Goal: Information Seeking & Learning: Learn about a topic

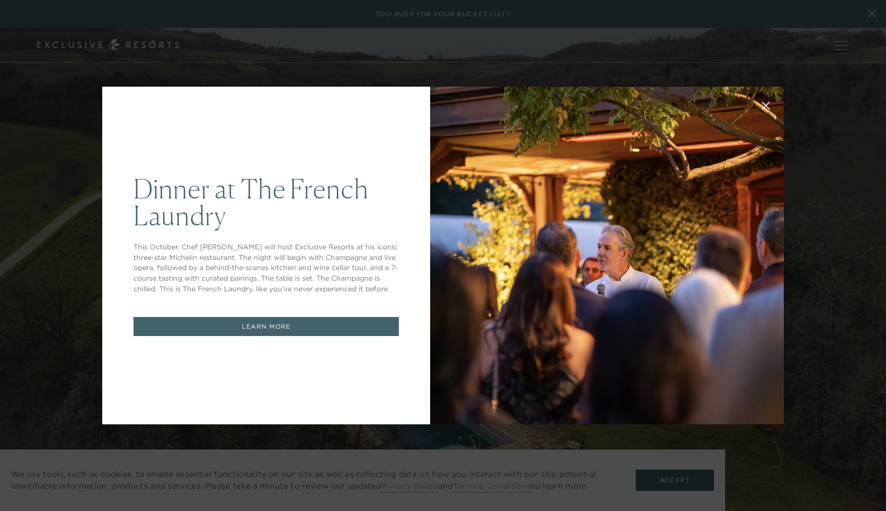
click at [764, 104] on icon at bounding box center [766, 105] width 7 height 7
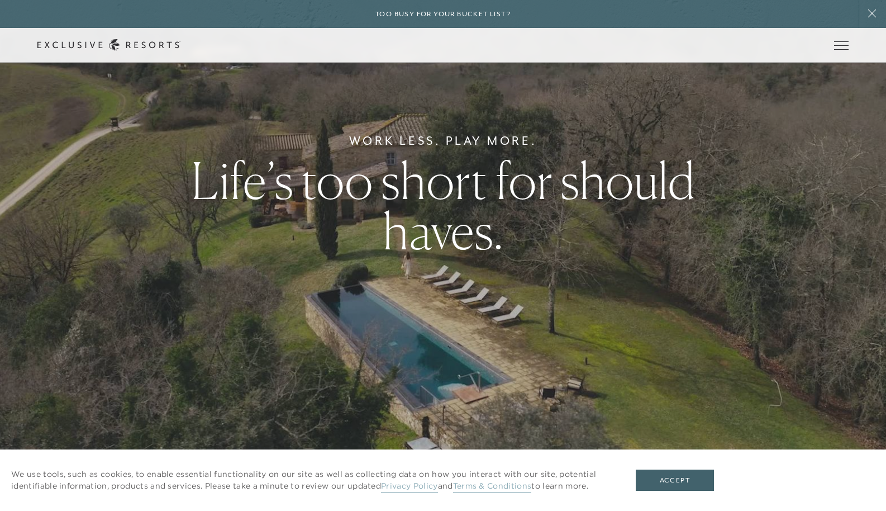
scroll to position [62, 0]
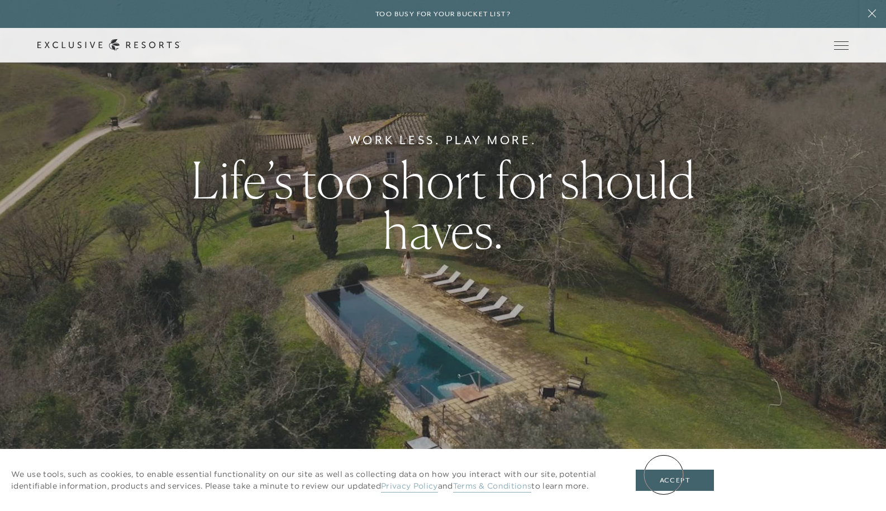
click at [664, 474] on button "Accept" at bounding box center [675, 479] width 78 height 21
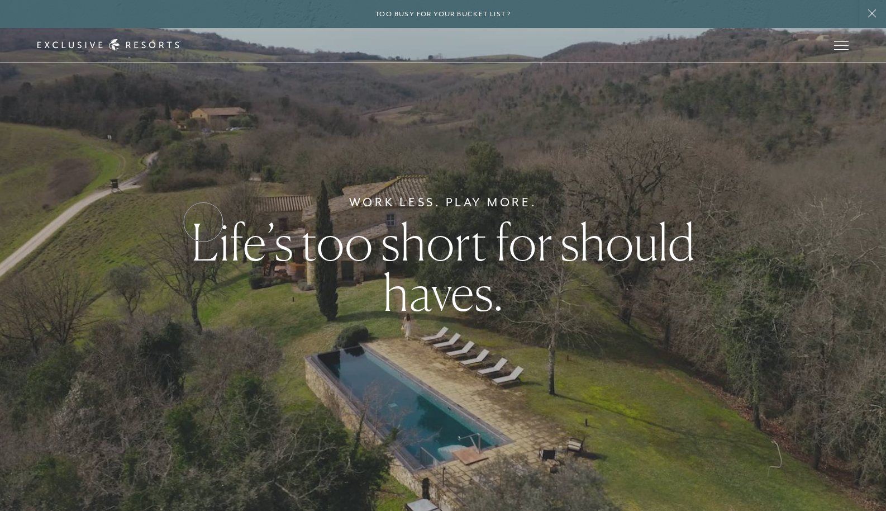
scroll to position [0, 0]
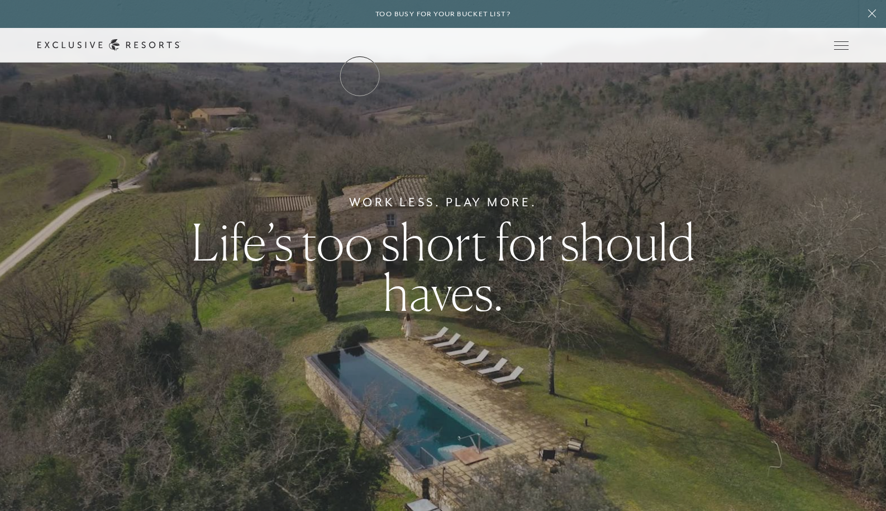
click at [0, 0] on link "The Collection" at bounding box center [0, 0] width 0 height 0
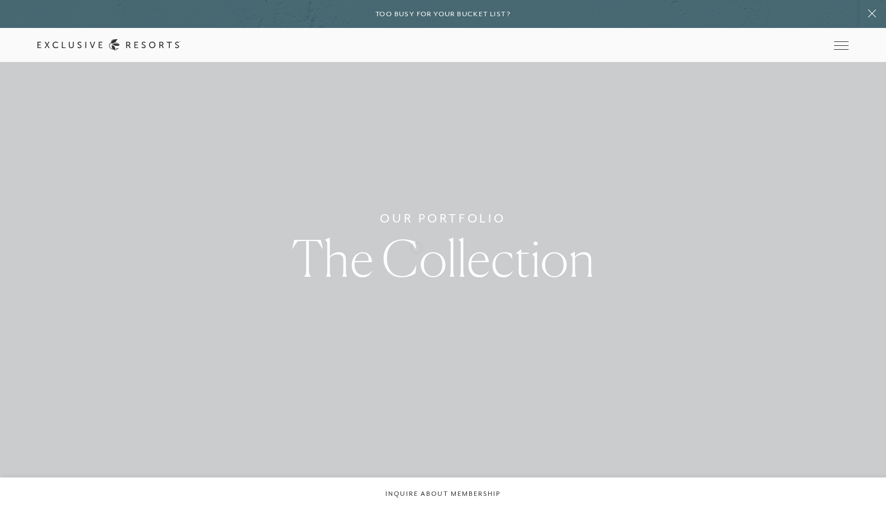
scroll to position [9, 0]
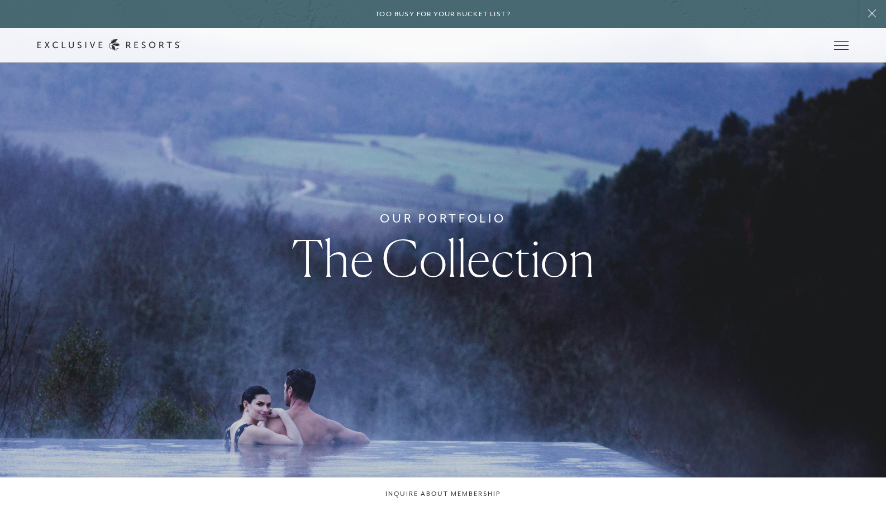
click at [429, 263] on h1 "The Collection" at bounding box center [443, 258] width 303 height 50
click at [0, 0] on link "The Collection" at bounding box center [0, 0] width 0 height 0
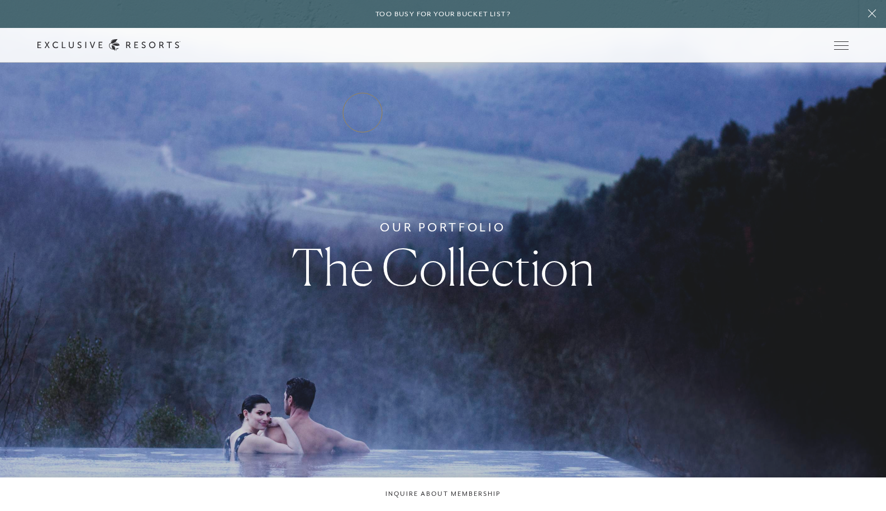
click at [0, 0] on link "Residence Collection" at bounding box center [0, 0] width 0 height 0
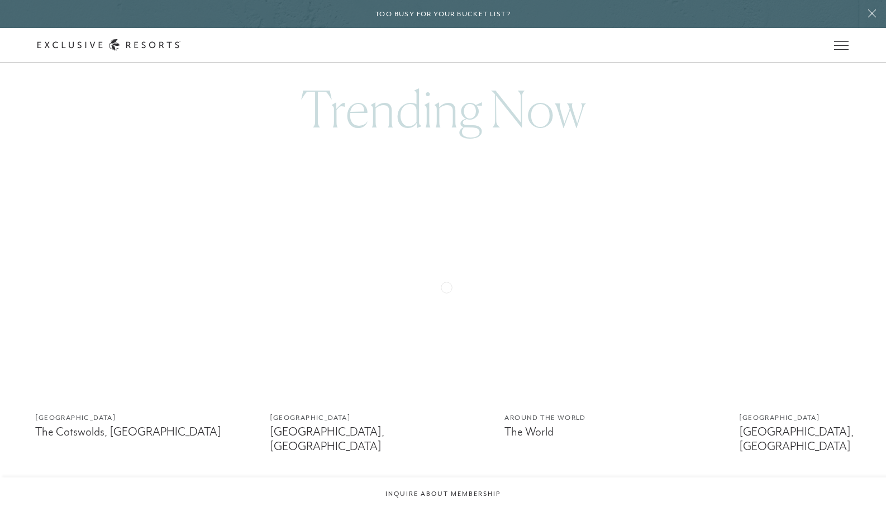
scroll to position [641, 0]
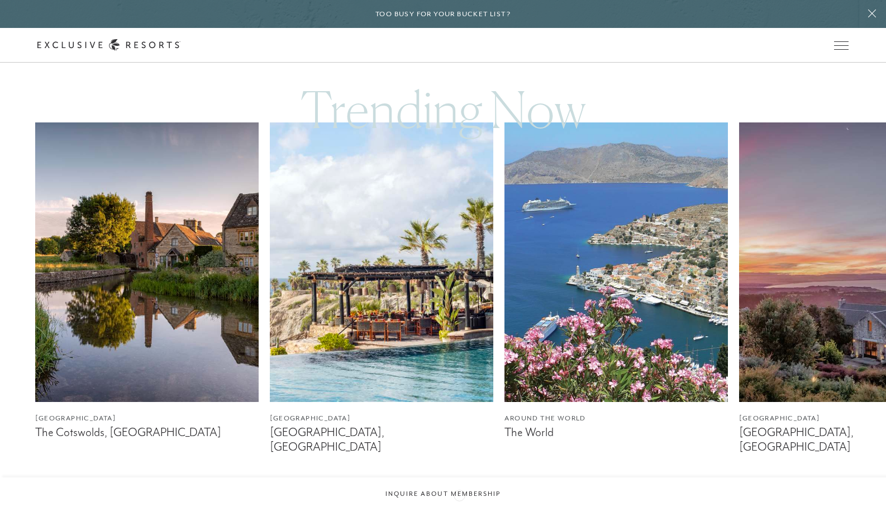
click at [459, 507] on icon at bounding box center [457, 509] width 23 height 4
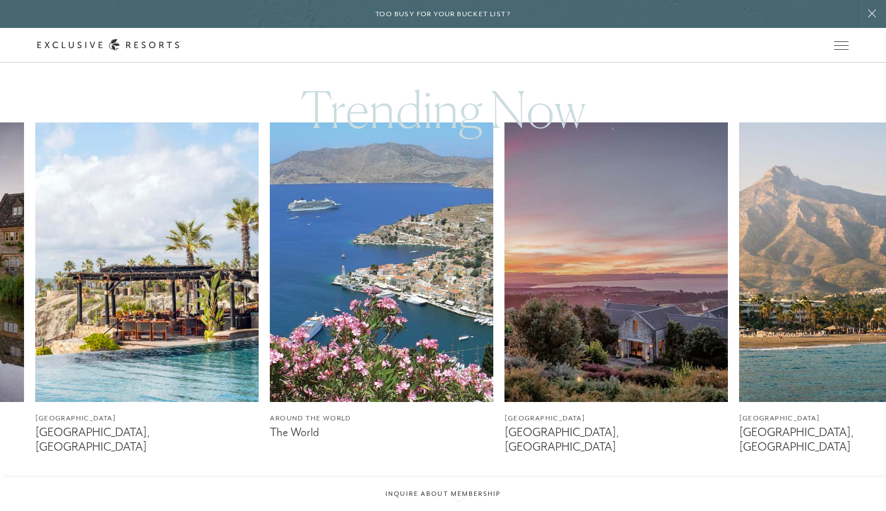
click at [459, 507] on icon at bounding box center [457, 509] width 23 height 4
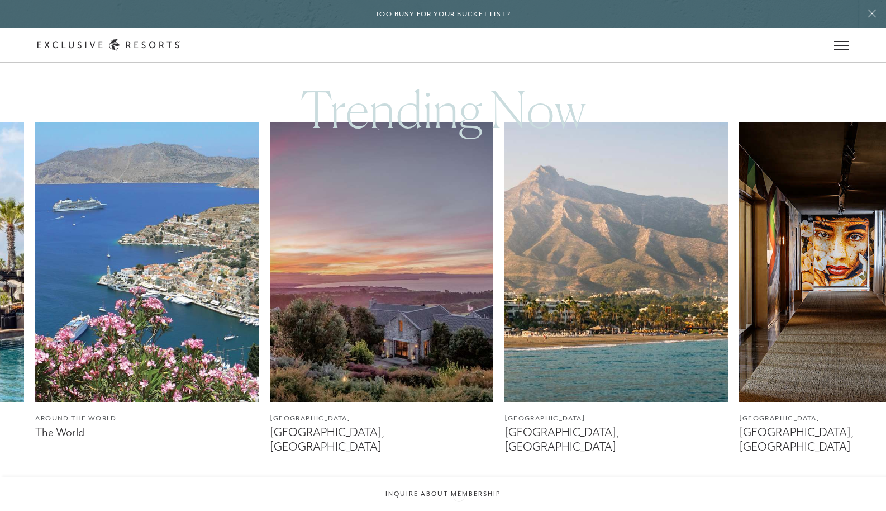
click at [459, 507] on icon at bounding box center [457, 509] width 23 height 4
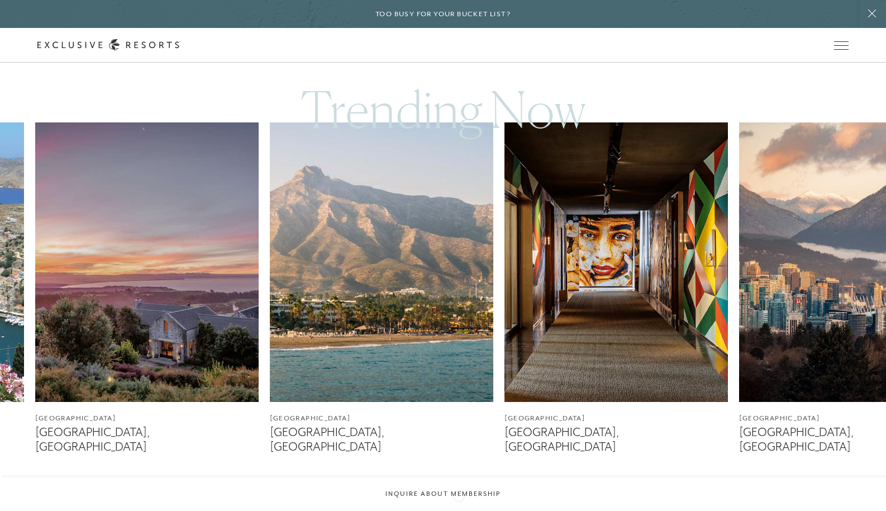
click at [459, 507] on icon at bounding box center [457, 509] width 23 height 4
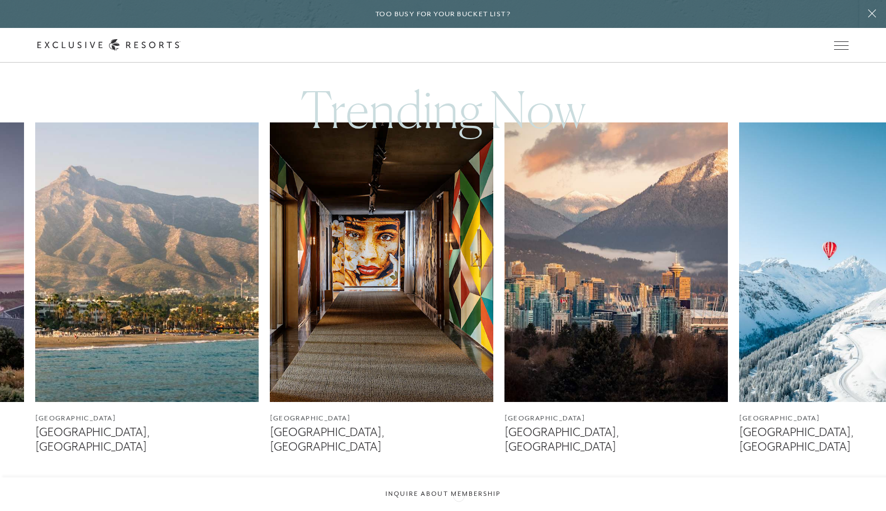
click at [459, 507] on icon at bounding box center [457, 509] width 23 height 4
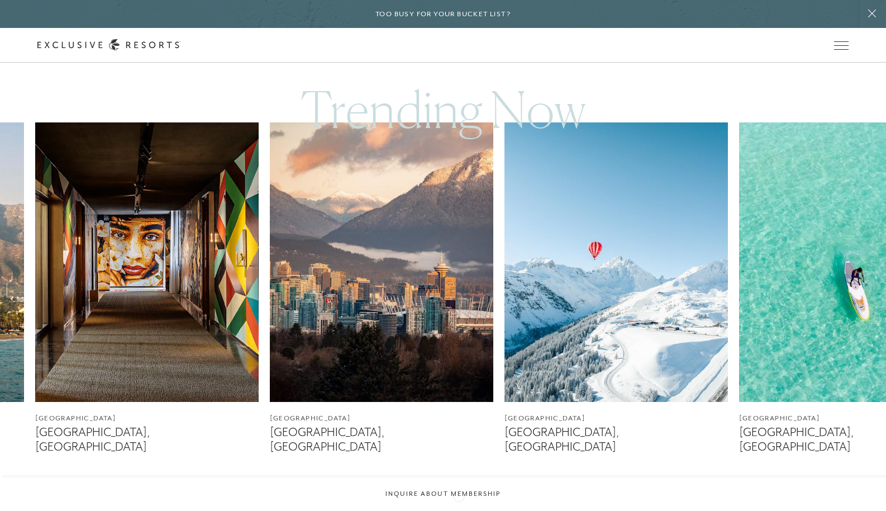
click at [459, 507] on icon at bounding box center [457, 509] width 23 height 4
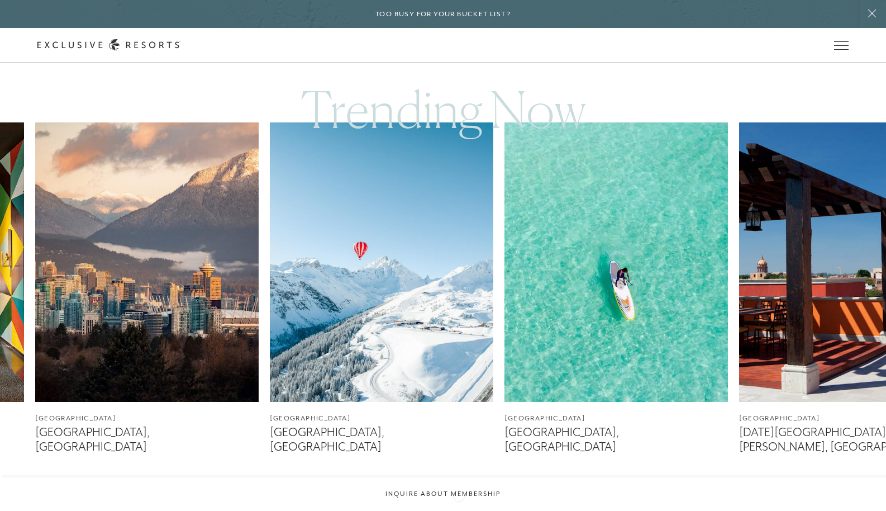
click at [459, 507] on icon at bounding box center [457, 509] width 23 height 4
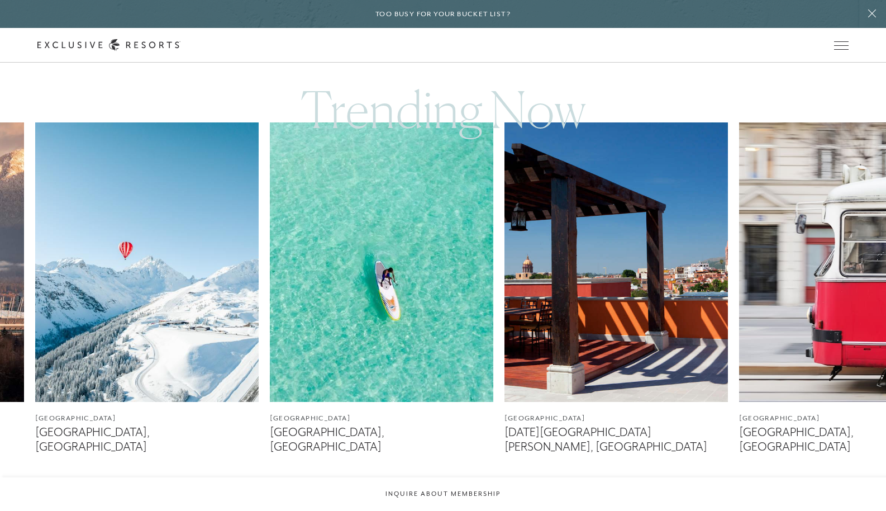
click at [459, 507] on icon at bounding box center [457, 509] width 23 height 4
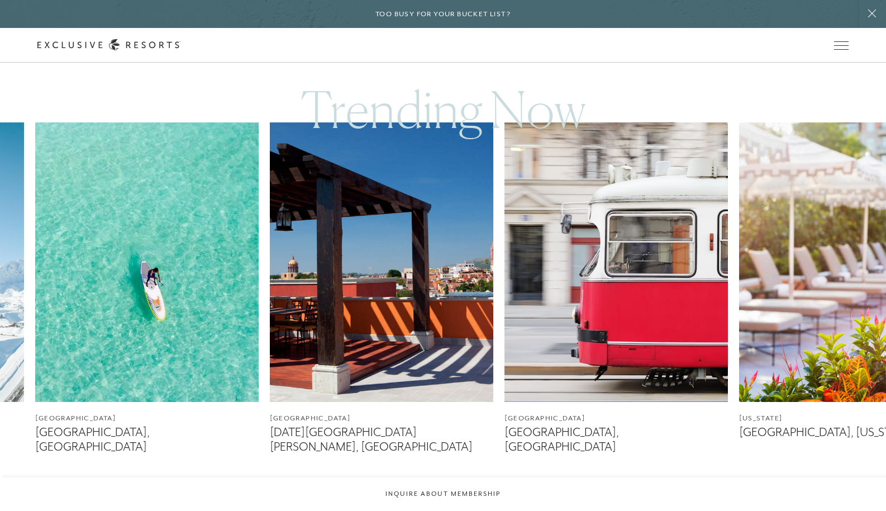
click at [459, 507] on icon at bounding box center [457, 509] width 23 height 4
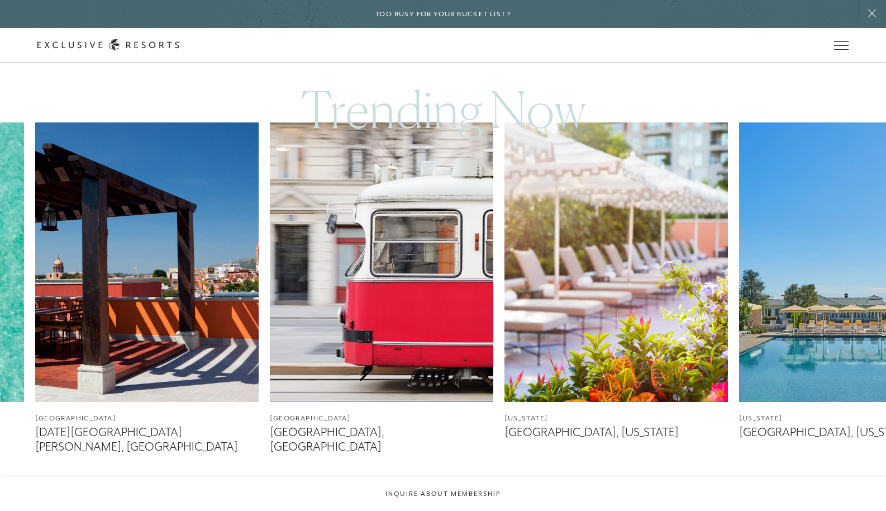
click at [459, 507] on icon at bounding box center [457, 509] width 23 height 4
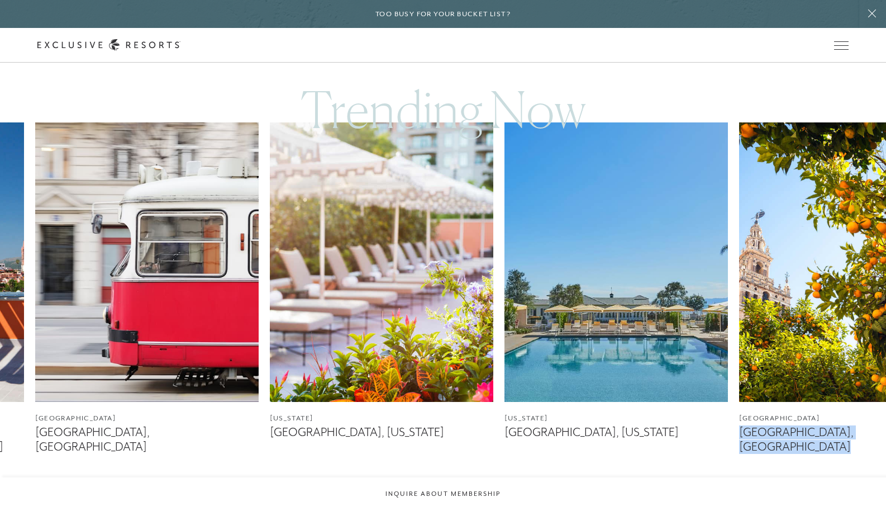
click at [459, 507] on icon at bounding box center [457, 509] width 23 height 4
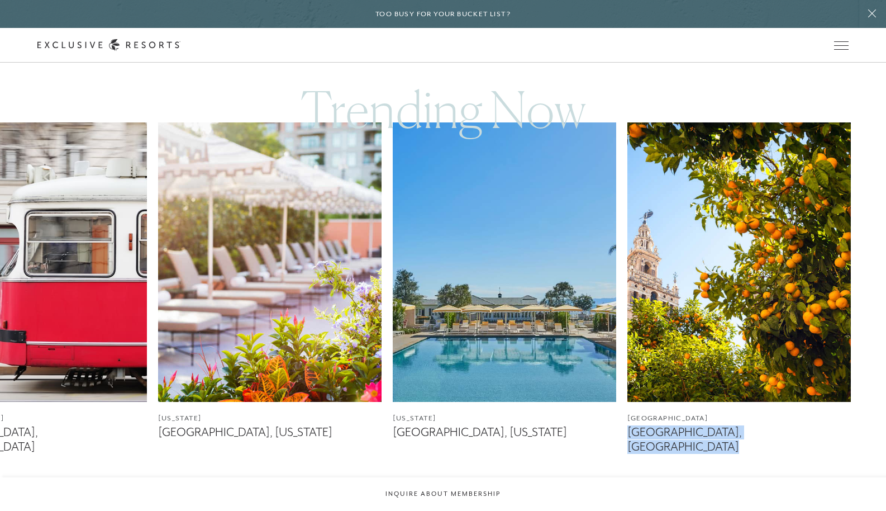
click at [459, 507] on icon at bounding box center [457, 509] width 23 height 4
click at [423, 497] on div at bounding box center [428, 509] width 23 height 27
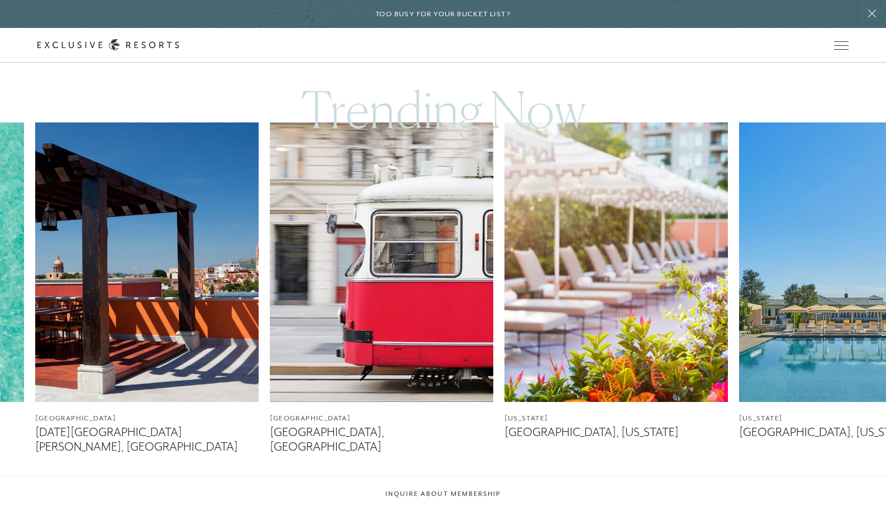
click at [423, 497] on div at bounding box center [428, 509] width 23 height 27
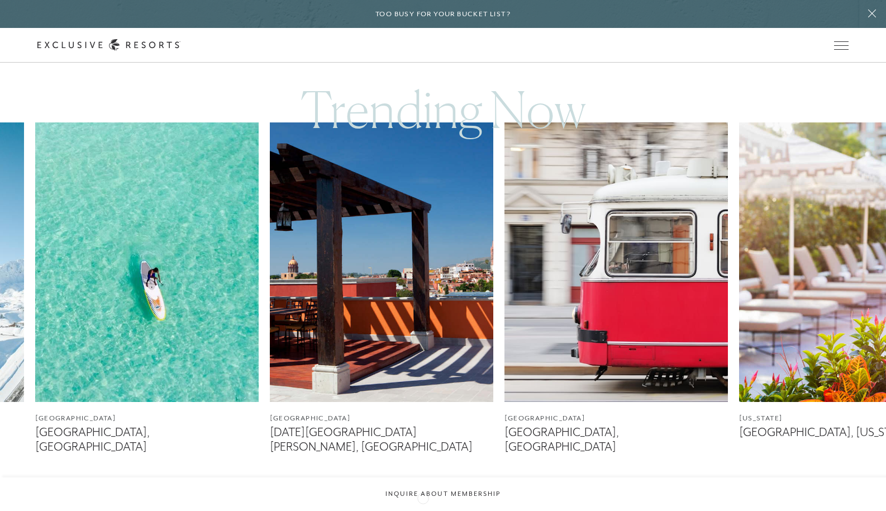
click at [423, 497] on div at bounding box center [428, 509] width 23 height 27
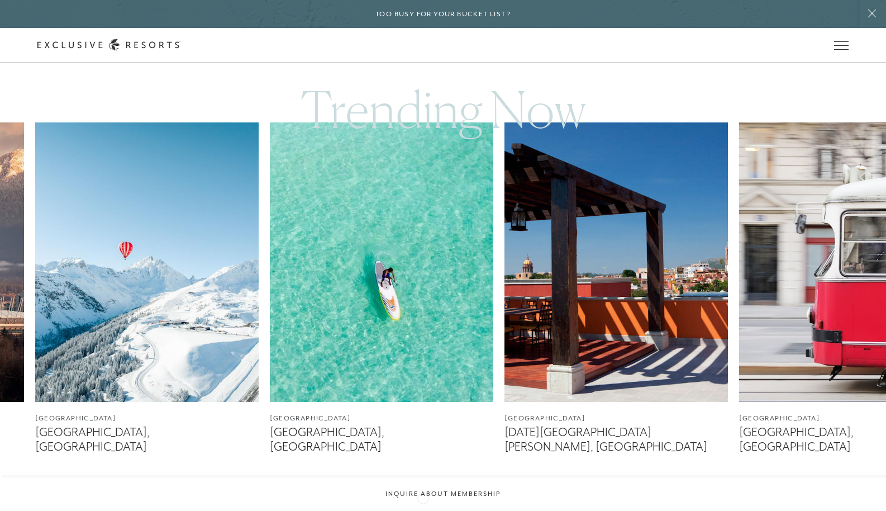
click at [423, 497] on div at bounding box center [428, 509] width 23 height 27
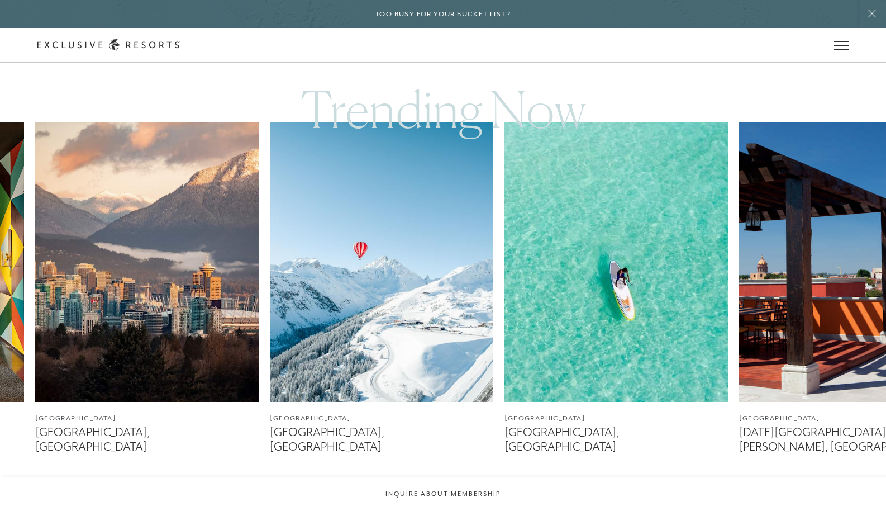
click at [446, 325] on img at bounding box center [381, 261] width 223 height 279
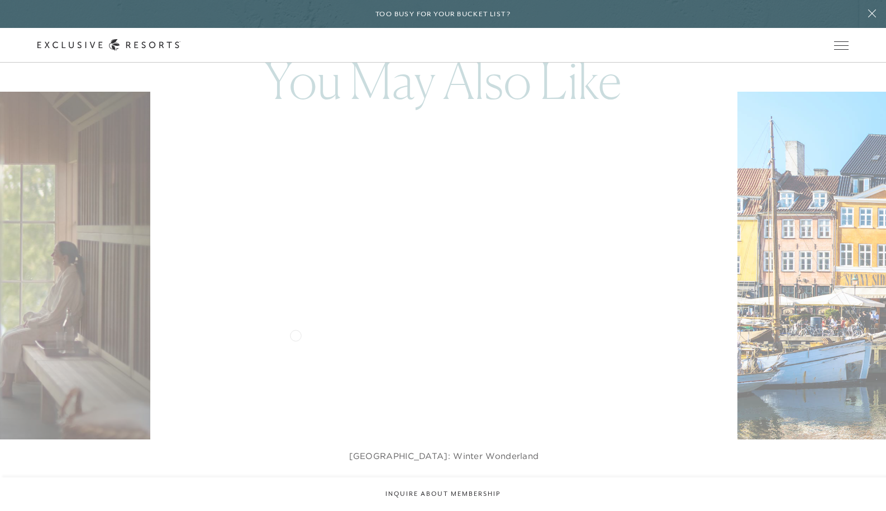
scroll to position [3389, 0]
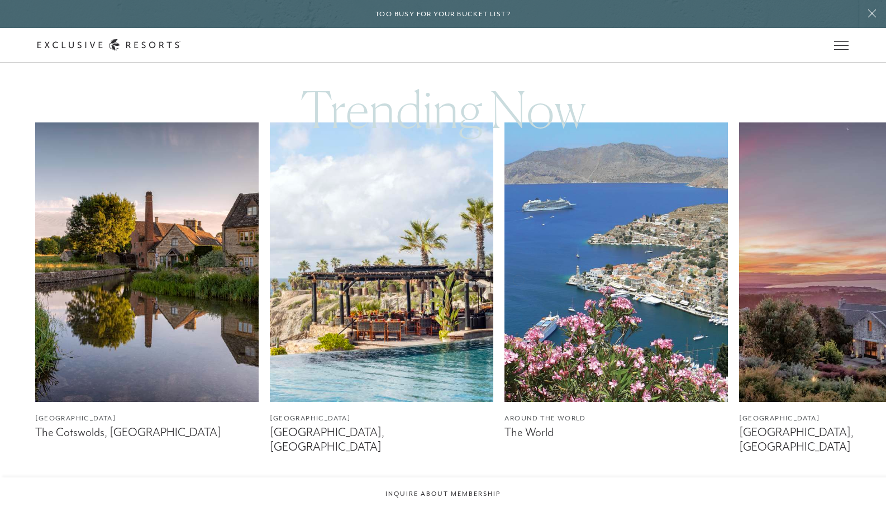
scroll to position [643, 0]
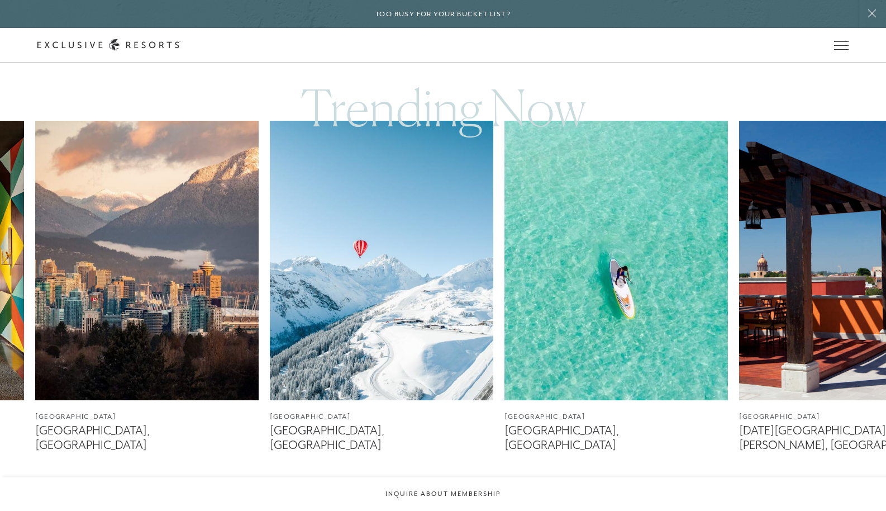
click at [365, 284] on img at bounding box center [381, 260] width 223 height 279
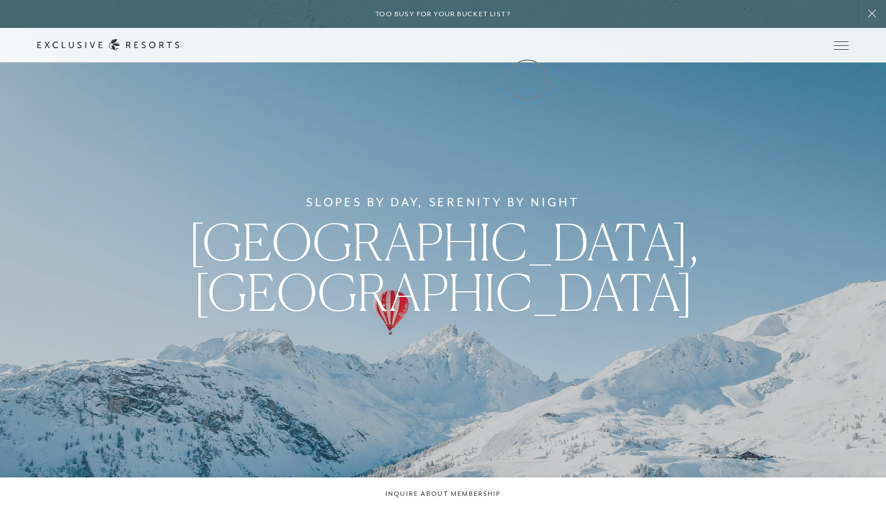
click at [0, 0] on link "Community" at bounding box center [0, 0] width 0 height 0
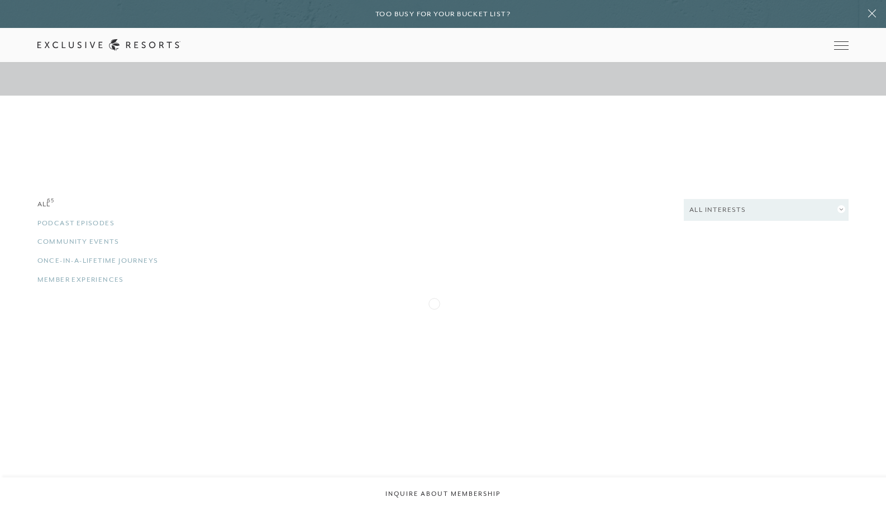
scroll to position [2229, 0]
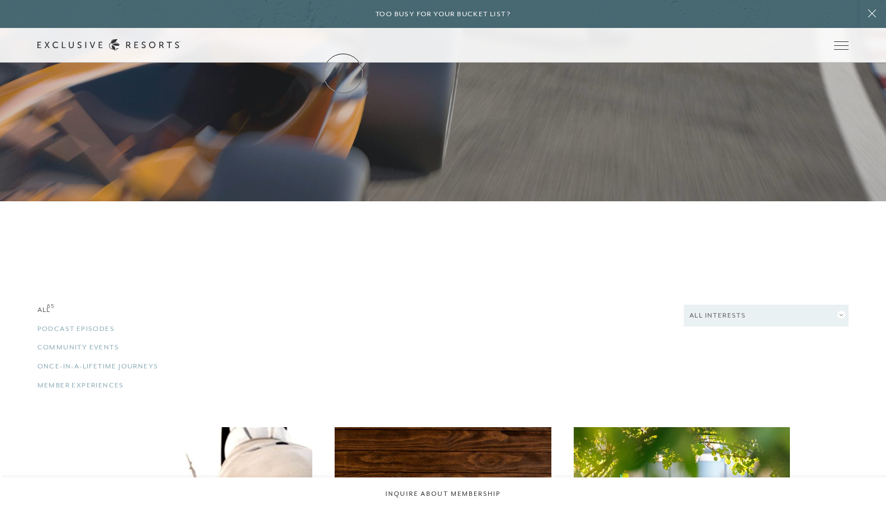
click at [0, 0] on link "The Collection" at bounding box center [0, 0] width 0 height 0
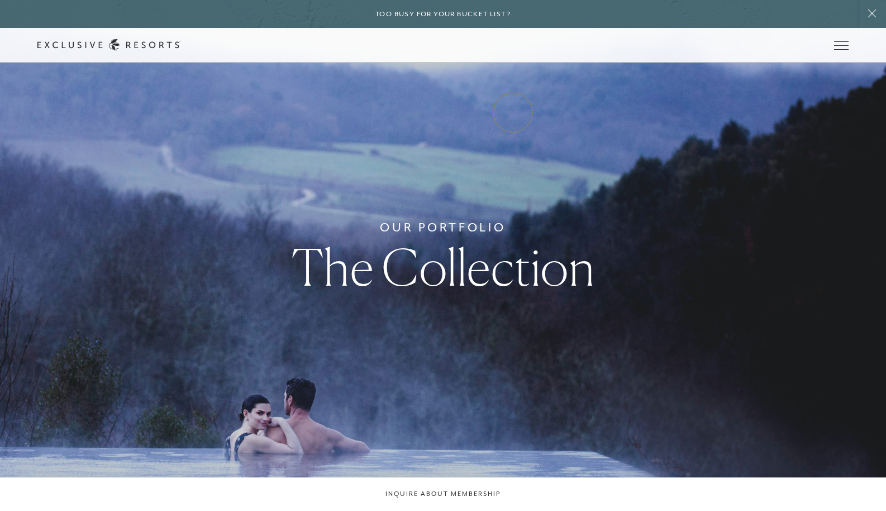
click at [0, 0] on link "Experience Collection" at bounding box center [0, 0] width 0 height 0
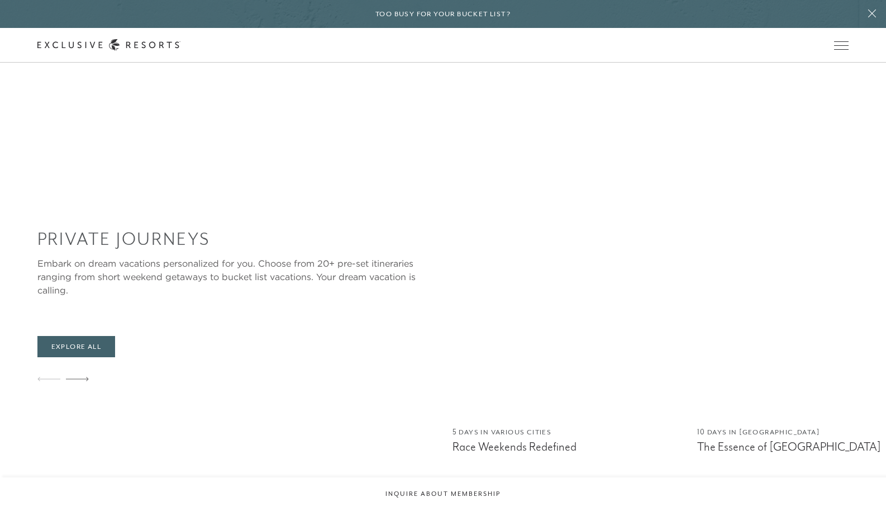
scroll to position [1043, 0]
